Goal: Information Seeking & Learning: Check status

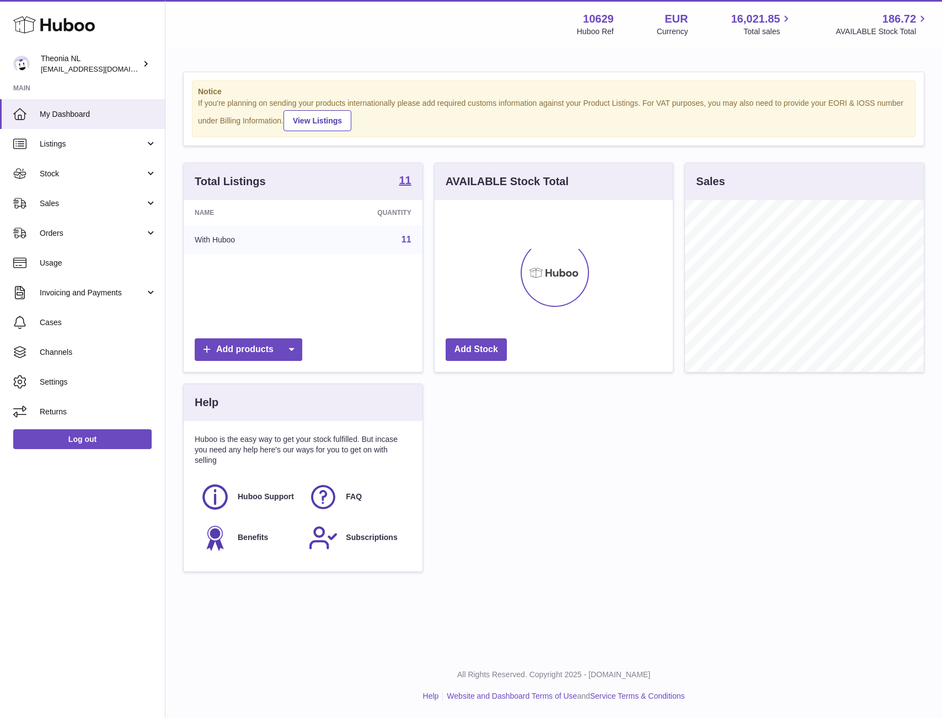
scroll to position [172, 238]
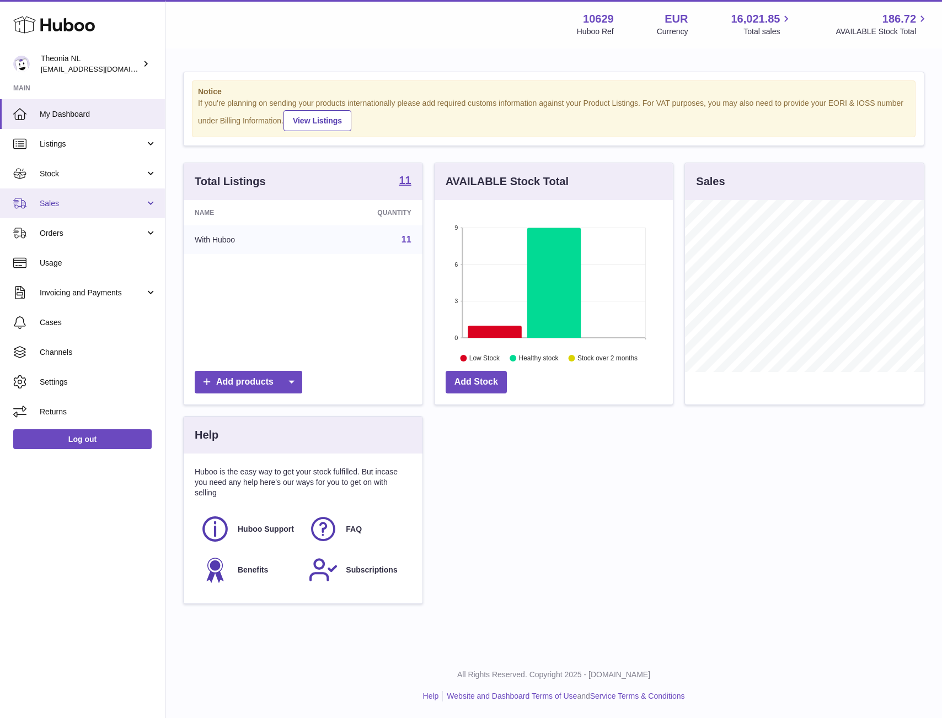
click at [95, 199] on span "Sales" at bounding box center [92, 203] width 105 height 10
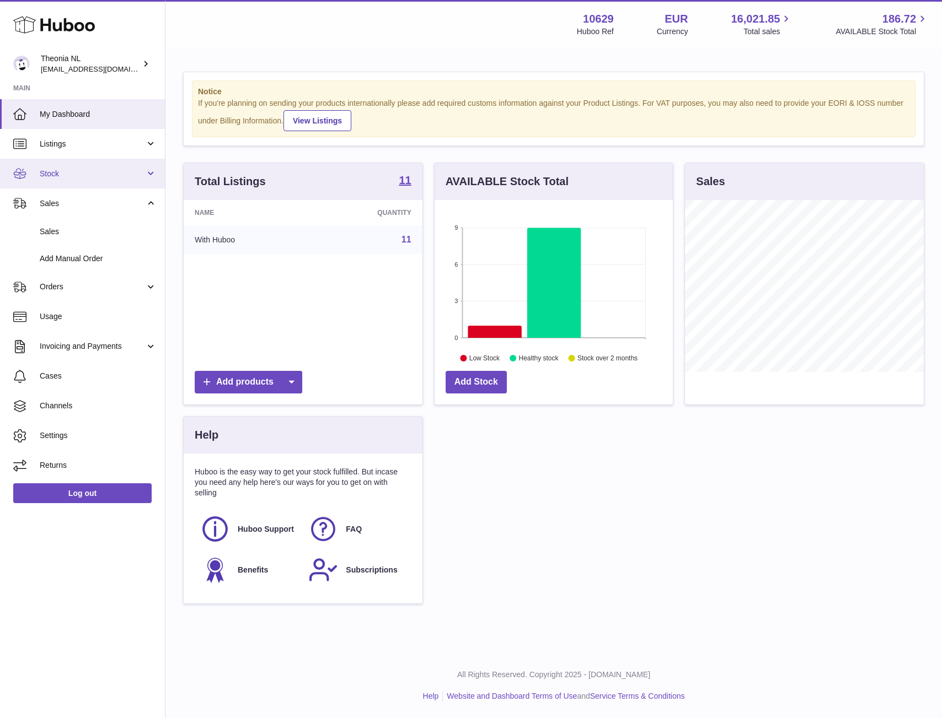
click at [78, 182] on link "Stock" at bounding box center [82, 174] width 165 height 30
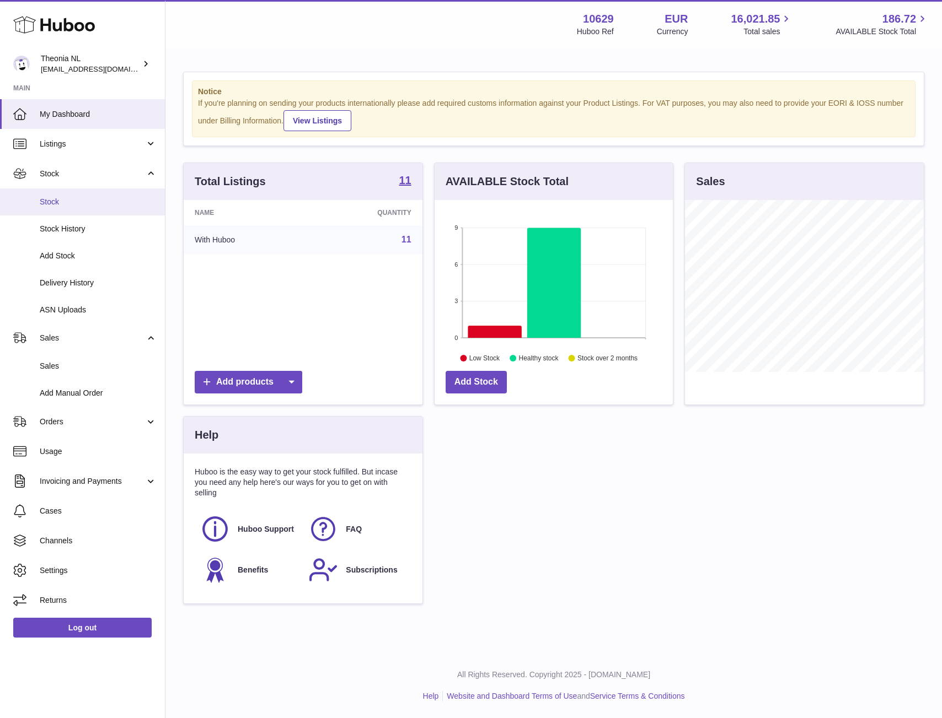
click at [75, 205] on span "Stock" at bounding box center [98, 202] width 117 height 10
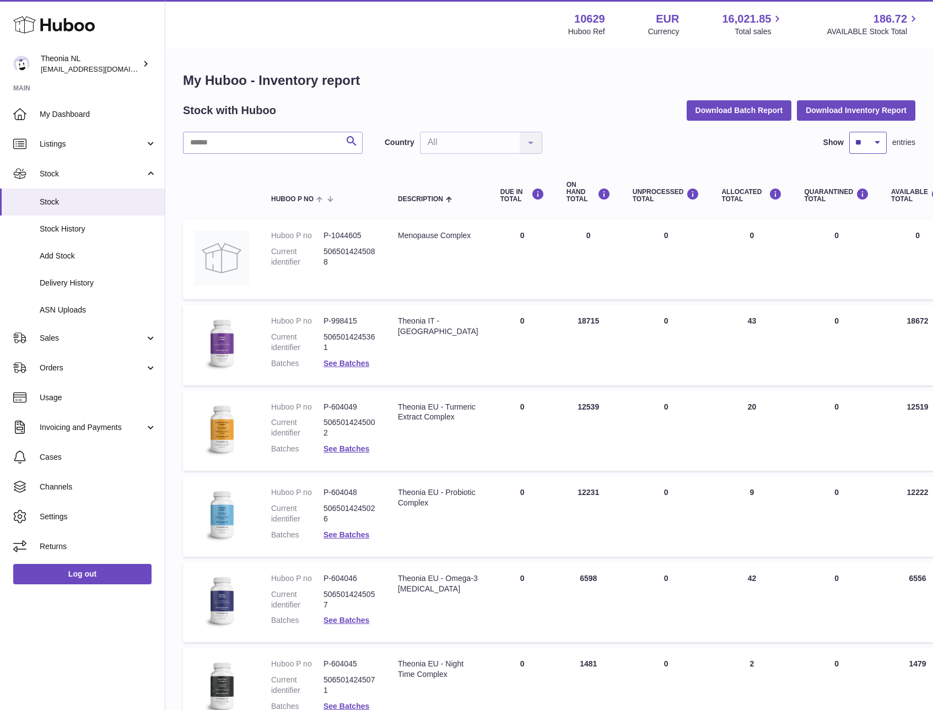
click at [861, 149] on select "** ** ** ***" at bounding box center [867, 143] width 37 height 22
select select "***"
click at [849, 132] on select "** ** ** ***" at bounding box center [867, 143] width 37 height 22
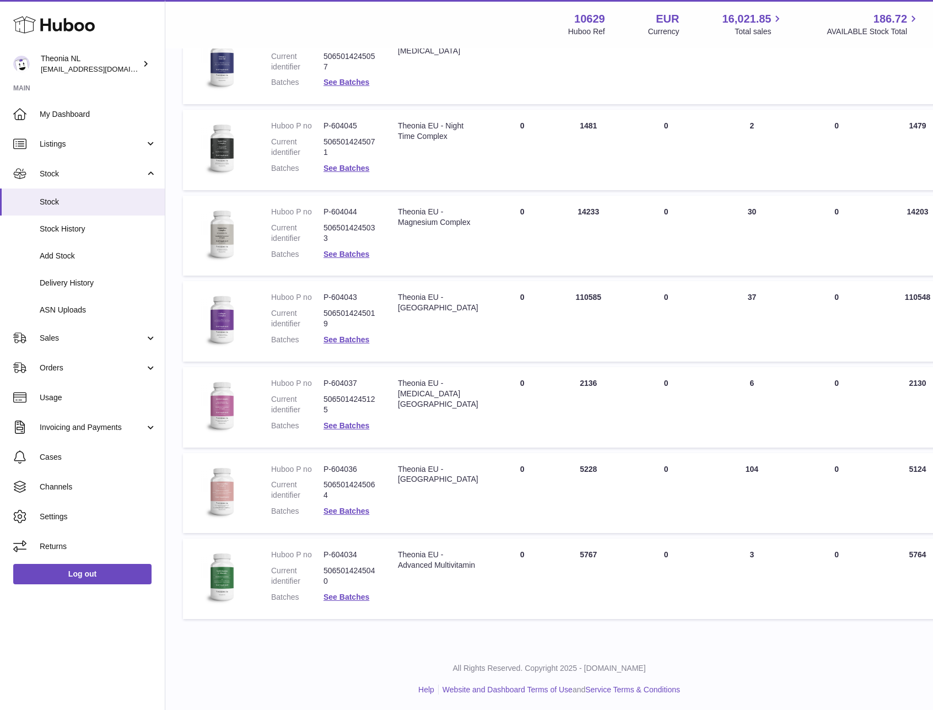
scroll to position [539, 0]
click at [353, 509] on link "See Batches" at bounding box center [347, 510] width 46 height 9
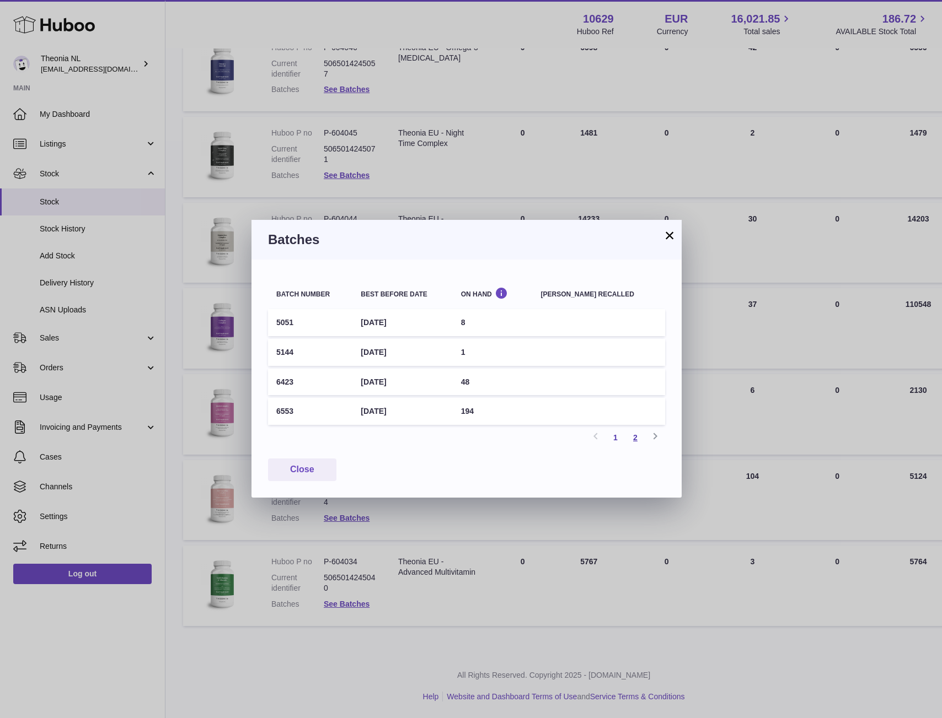
click at [635, 439] on link "2" at bounding box center [635, 438] width 20 height 20
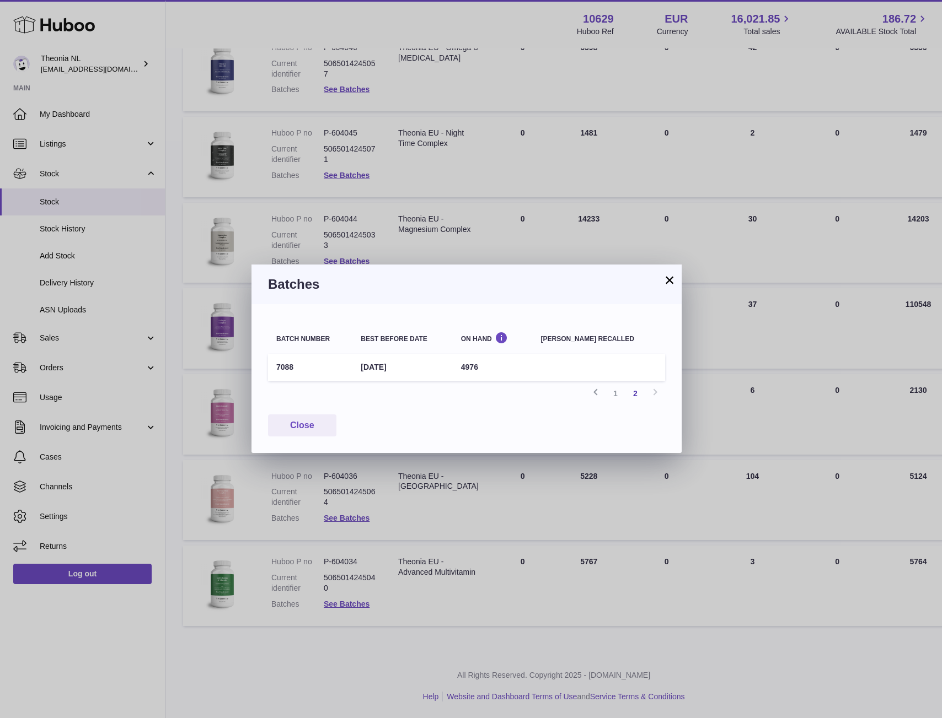
click at [285, 369] on td "7088" at bounding box center [310, 367] width 84 height 27
copy td "7088"
click at [671, 283] on button "×" at bounding box center [669, 279] width 13 height 13
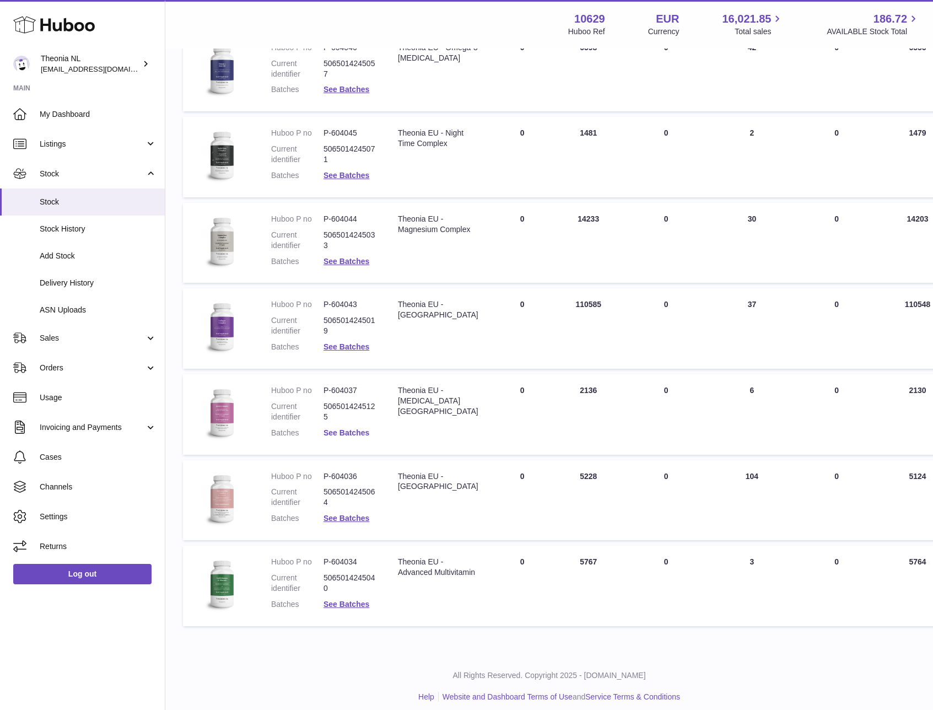
click at [352, 432] on link "See Batches" at bounding box center [347, 432] width 46 height 9
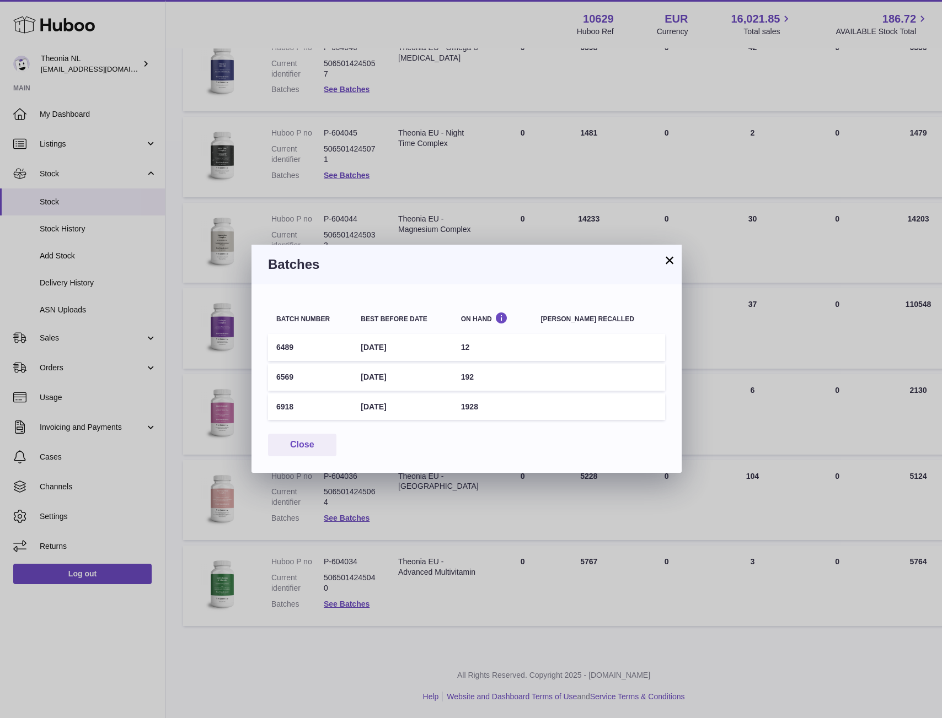
click at [671, 260] on button "×" at bounding box center [669, 260] width 13 height 13
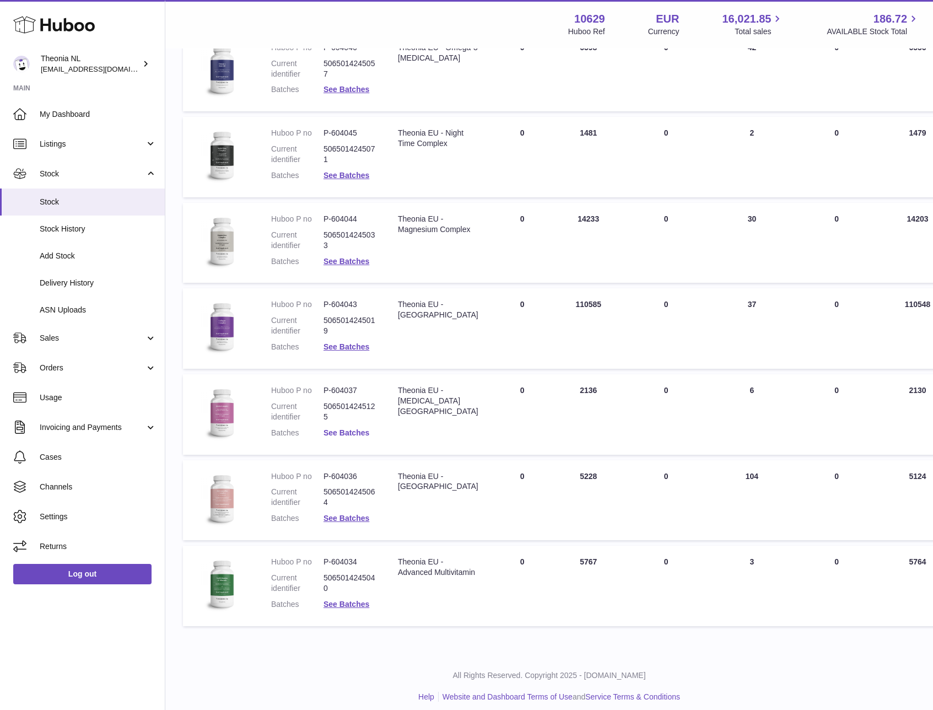
click at [346, 431] on link "See Batches" at bounding box center [347, 432] width 46 height 9
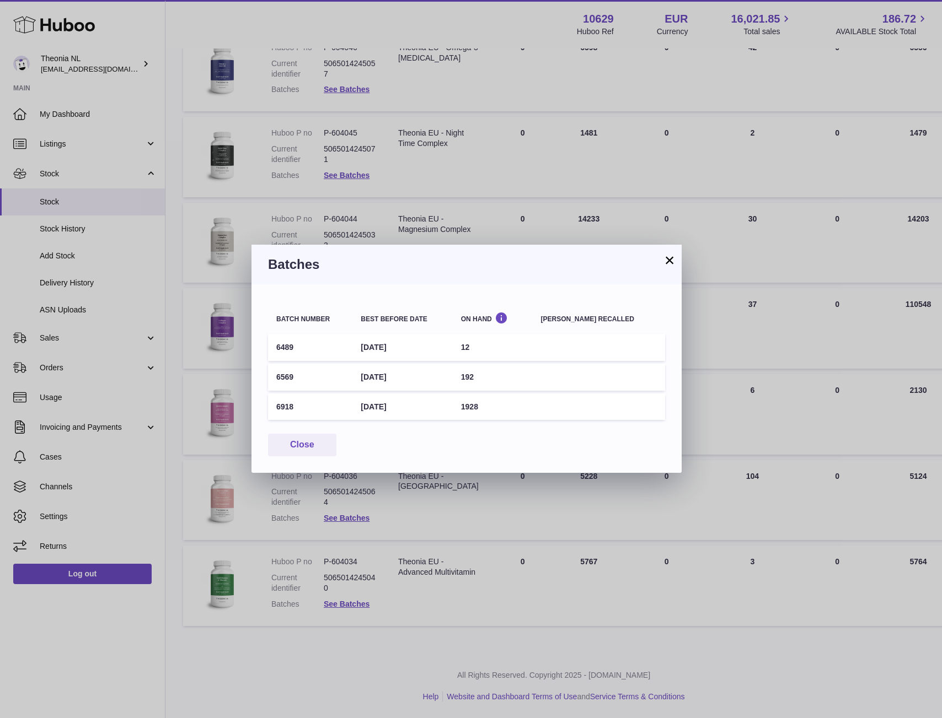
click at [281, 405] on td "6918" at bounding box center [310, 407] width 84 height 27
click at [282, 405] on td "6918" at bounding box center [310, 407] width 84 height 27
copy td "6918"
click at [665, 264] on button "×" at bounding box center [669, 260] width 13 height 13
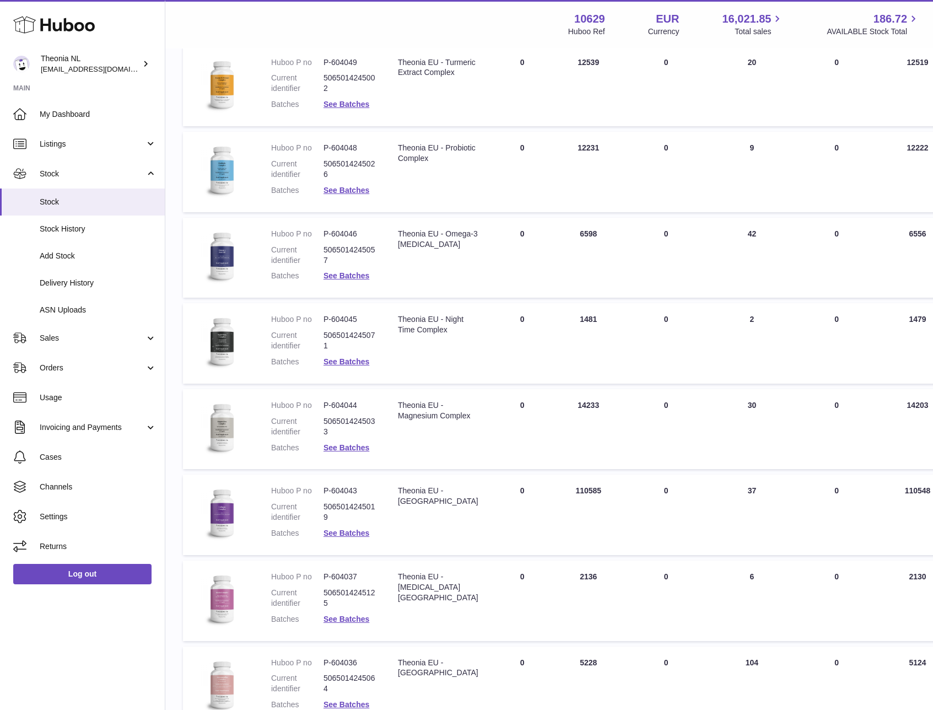
scroll to position [331, 0]
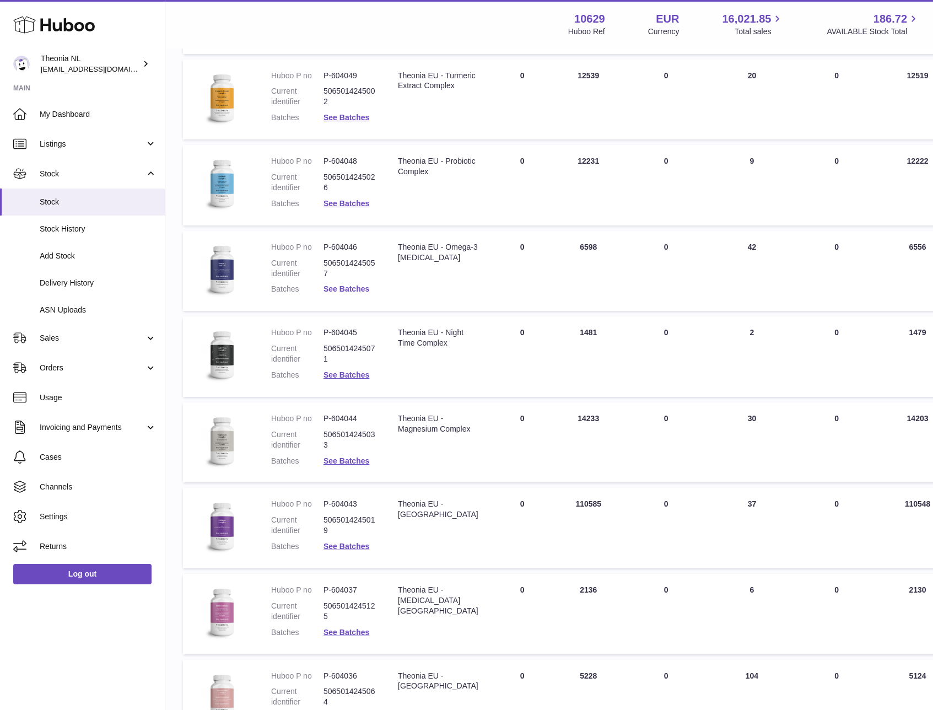
click at [343, 290] on link "See Batches" at bounding box center [347, 288] width 46 height 9
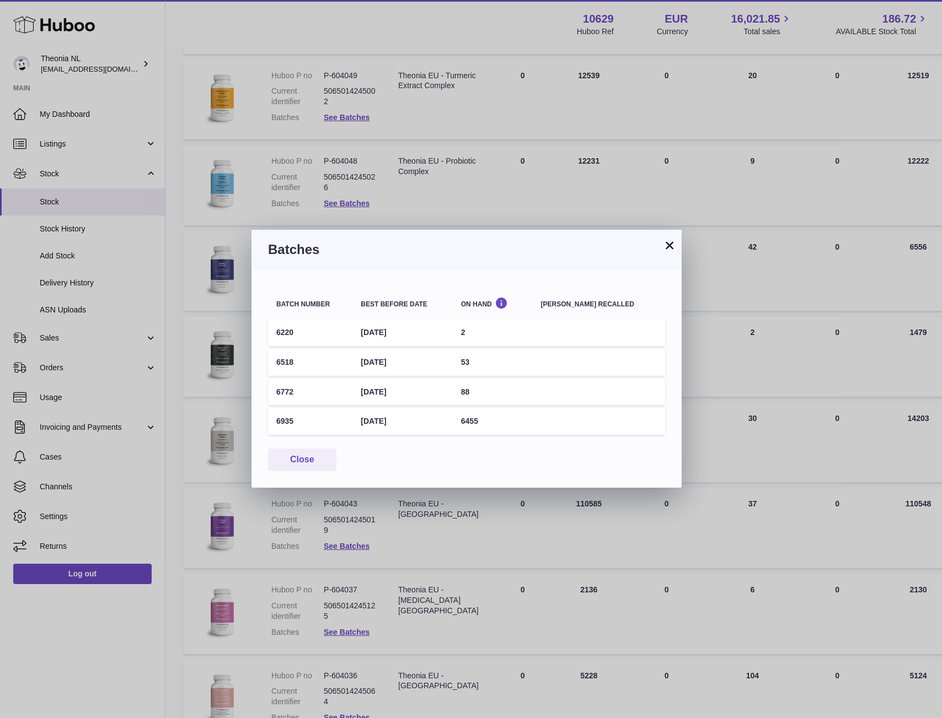
click at [289, 421] on td "6935" at bounding box center [310, 421] width 84 height 27
copy td "6935"
click at [671, 251] on button "×" at bounding box center [669, 245] width 13 height 13
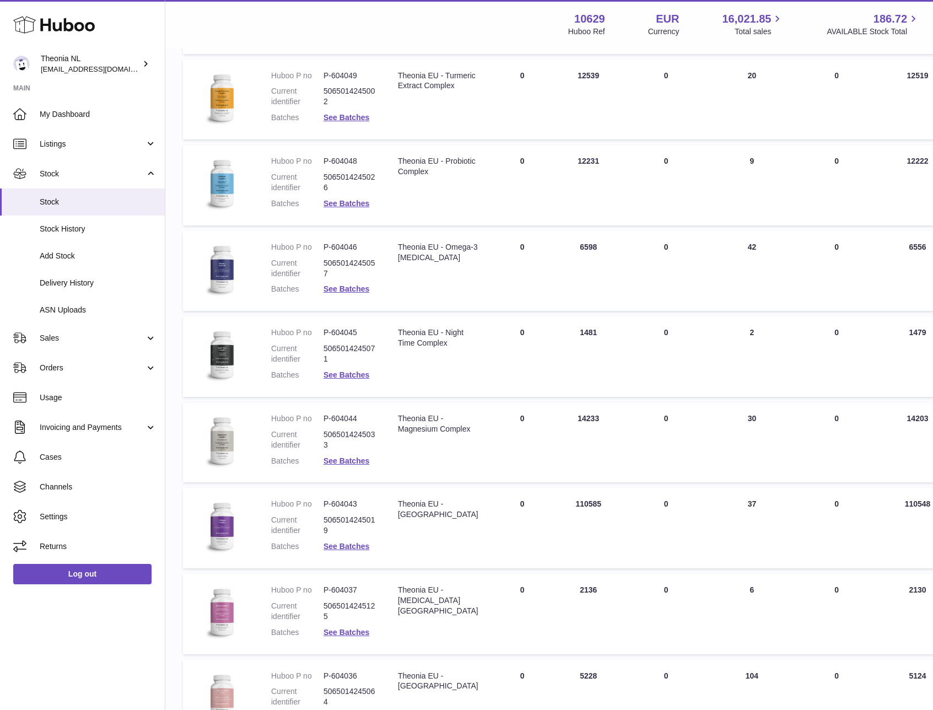
click at [346, 246] on dd "P-604046" at bounding box center [350, 247] width 52 height 10
click at [346, 245] on dd "P-604046" at bounding box center [350, 247] width 52 height 10
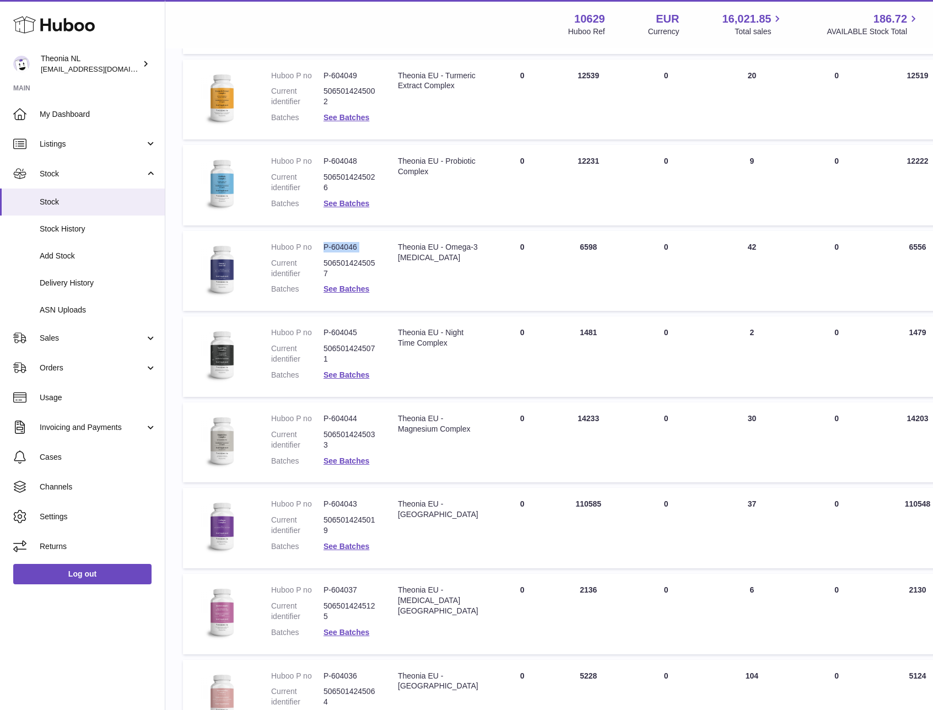
click at [346, 245] on dd "P-604046" at bounding box center [350, 247] width 52 height 10
copy dl "P-604046"
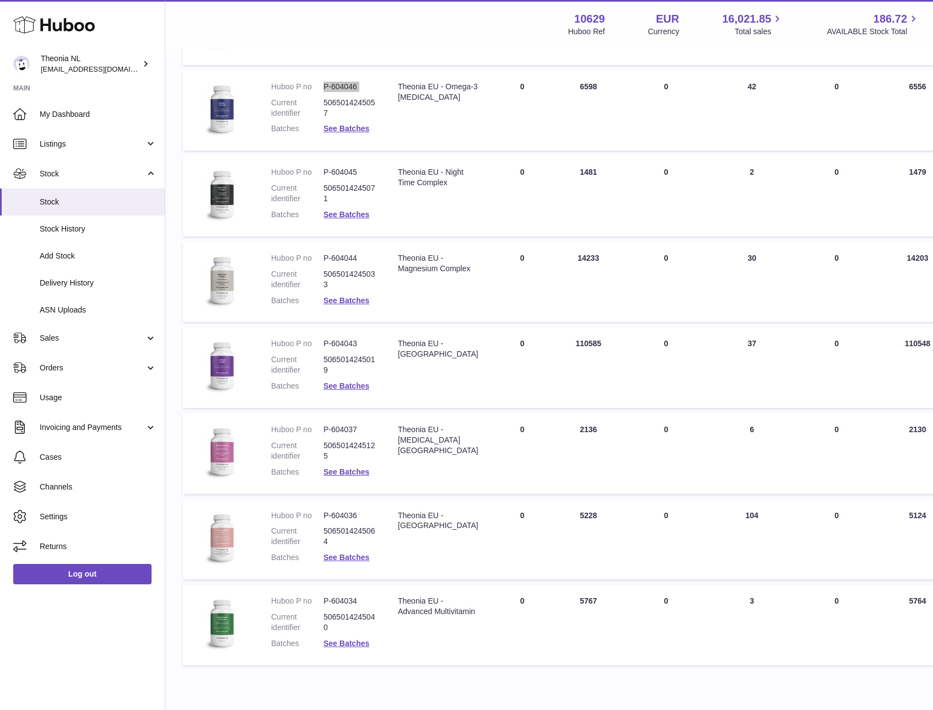
scroll to position [539, 0]
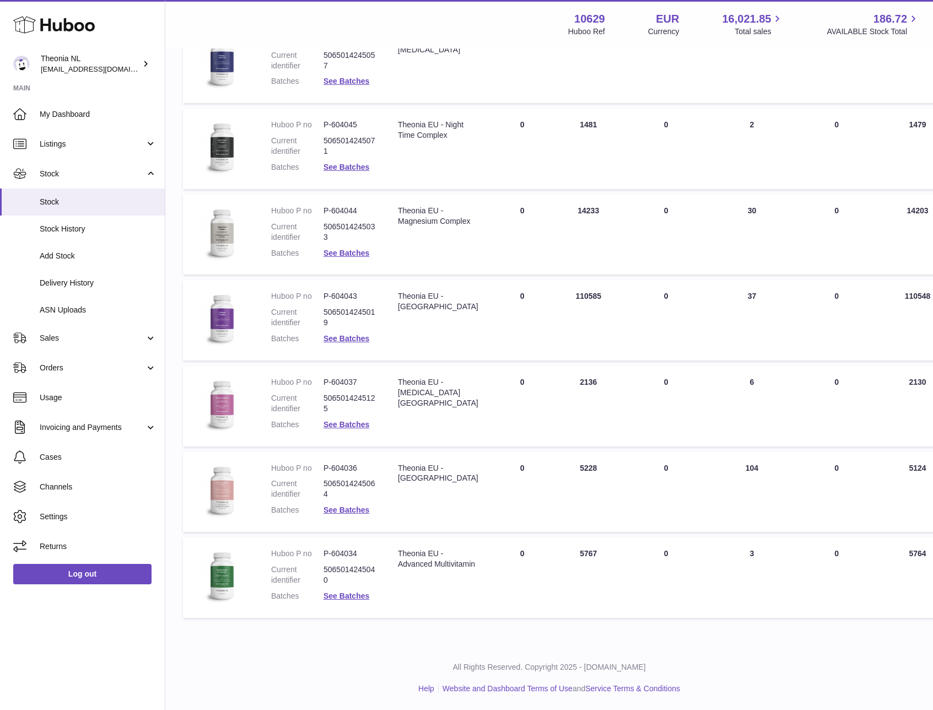
click at [340, 385] on dd "P-604037" at bounding box center [350, 382] width 52 height 10
copy dl "P-604037"
click at [341, 466] on dd "P-604036" at bounding box center [350, 468] width 52 height 10
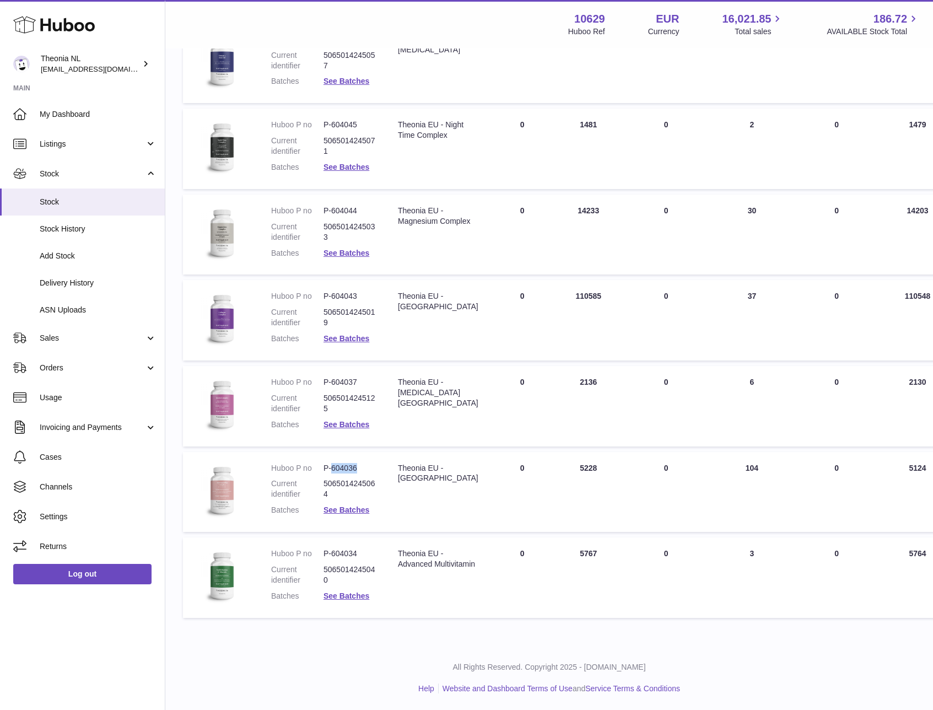
click at [341, 466] on dd "P-604036" at bounding box center [350, 468] width 52 height 10
copy dl "P-604036"
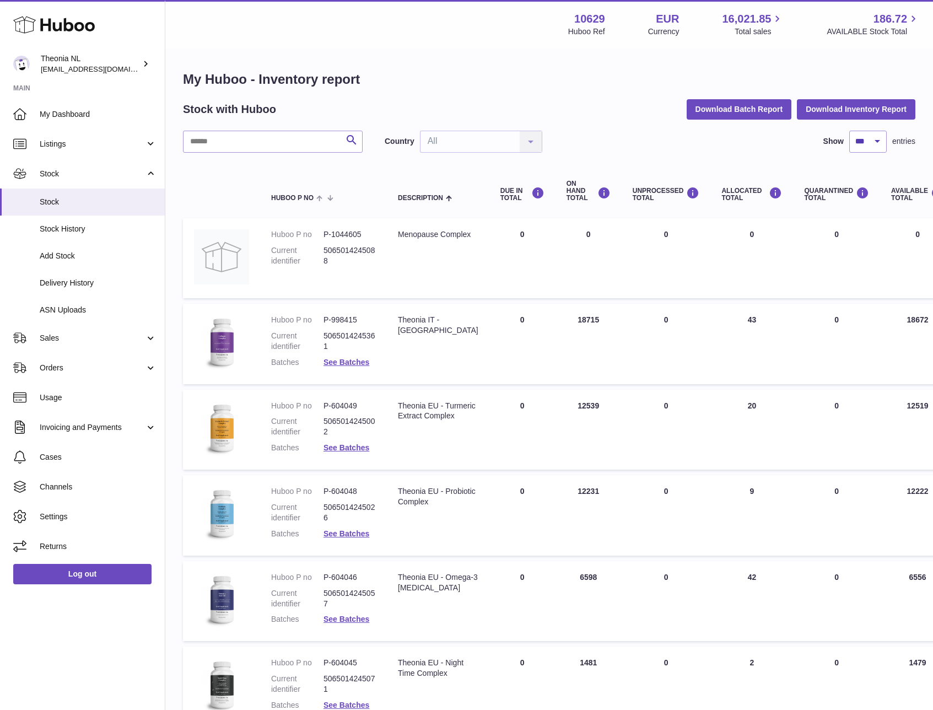
scroll to position [0, 0]
